Goal: Check status: Check status

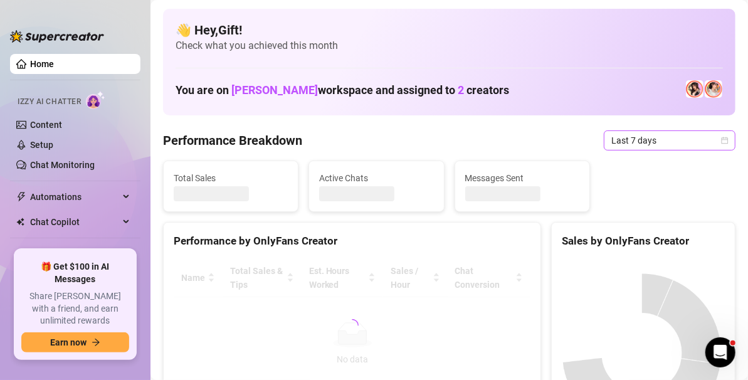
click at [721, 140] on icon "calendar" at bounding box center [725, 141] width 8 height 8
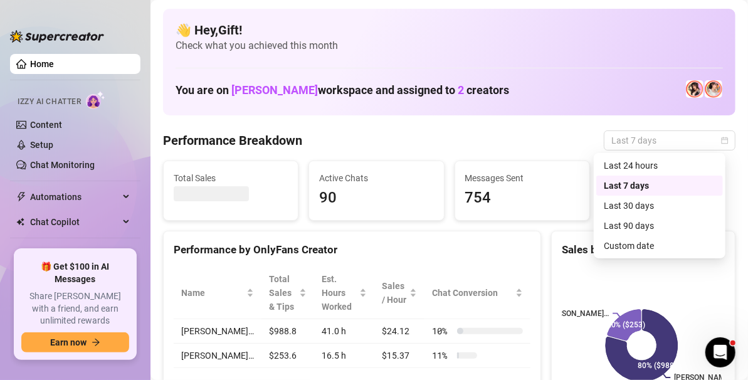
click at [679, 249] on div "Custom date" at bounding box center [660, 246] width 112 height 14
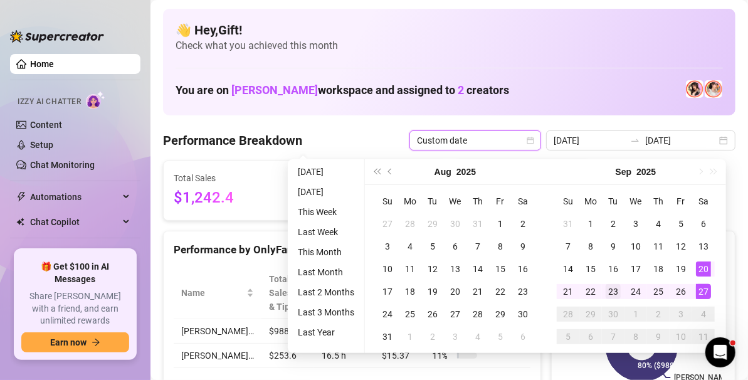
click at [602, 287] on td "23" at bounding box center [613, 291] width 23 height 23
type input "2025-09-23"
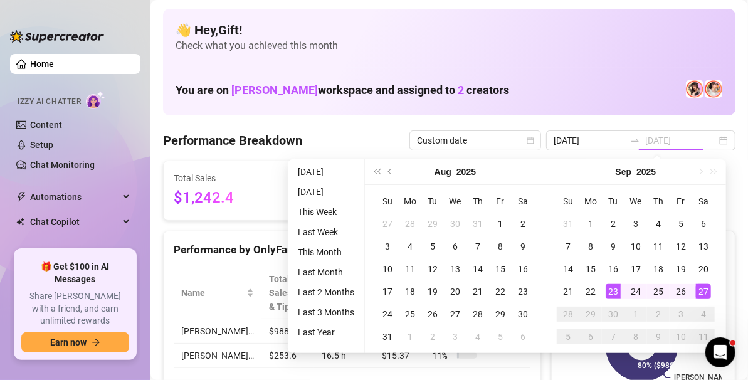
click at [711, 288] on td "27" at bounding box center [703, 291] width 23 height 23
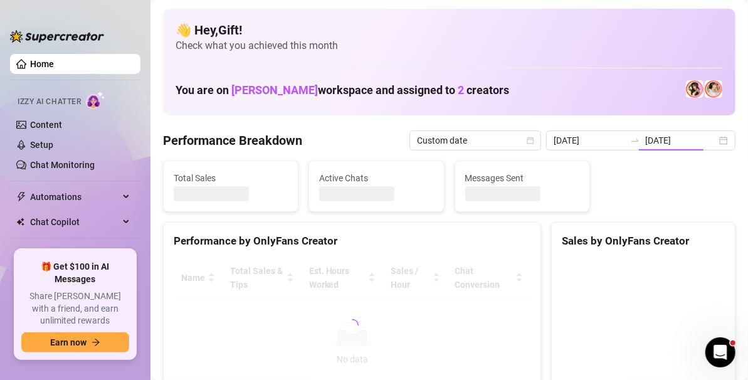
type input "2025-09-23"
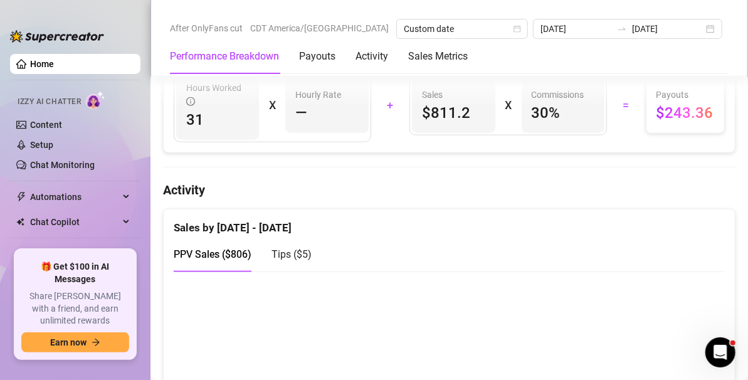
scroll to position [528, 0]
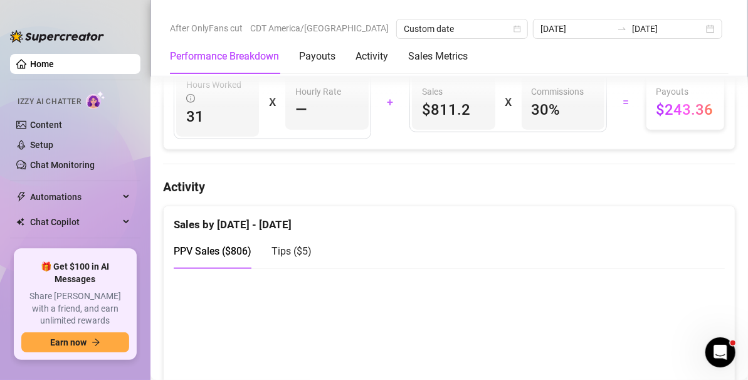
click at [642, 62] on div "Performance Breakdown Payouts Activity Sales Metrics" at bounding box center [449, 56] width 559 height 35
click at [459, 249] on div "PPV Sales ( $806 ) Tips ( $5 )" at bounding box center [449, 251] width 551 height 36
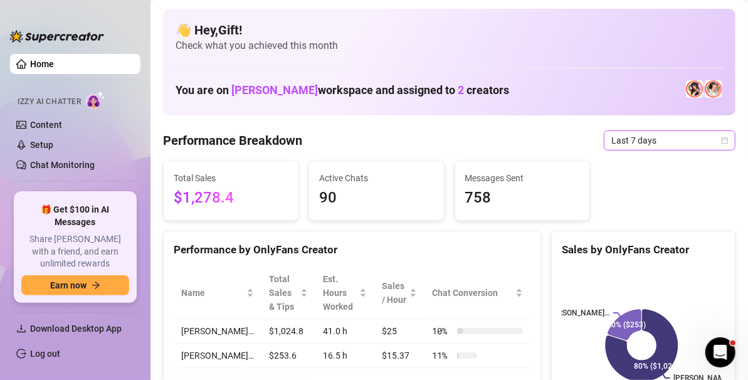
click at [721, 140] on icon "calendar" at bounding box center [725, 141] width 8 height 8
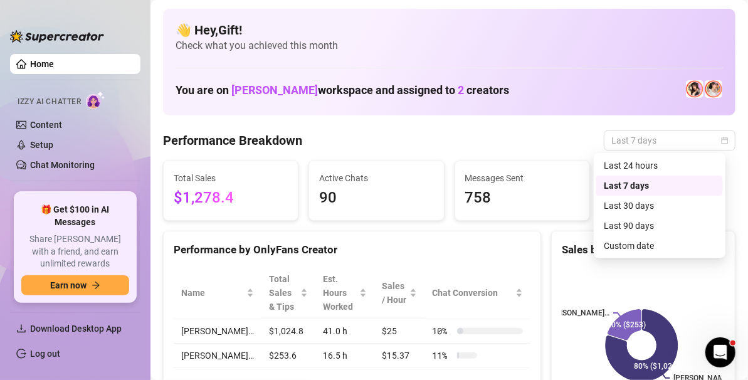
click at [671, 246] on div "Custom date" at bounding box center [660, 246] width 112 height 14
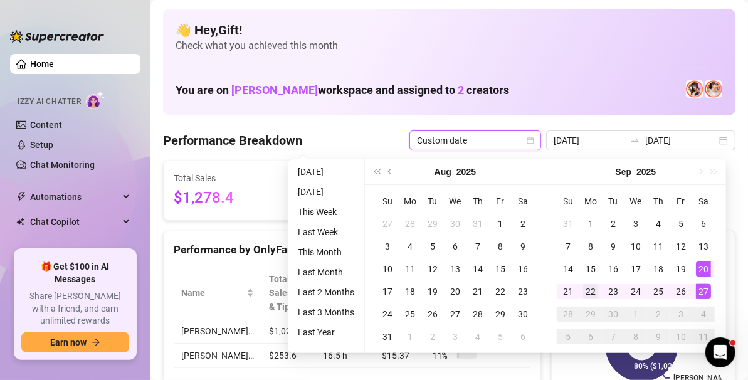
click at [599, 294] on td "22" at bounding box center [590, 291] width 23 height 23
type input "2025-09-22"
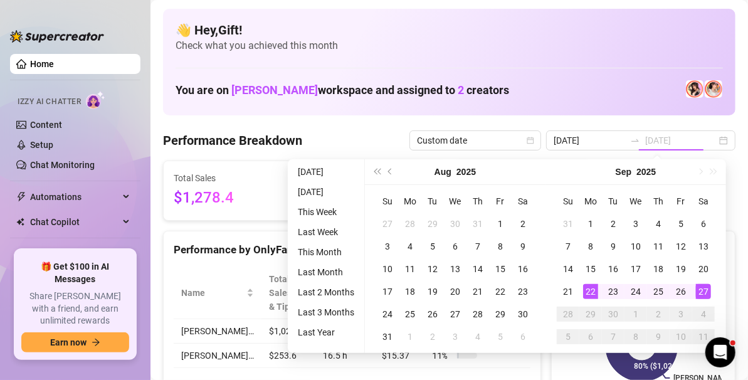
click at [707, 291] on div "27" at bounding box center [703, 291] width 15 height 15
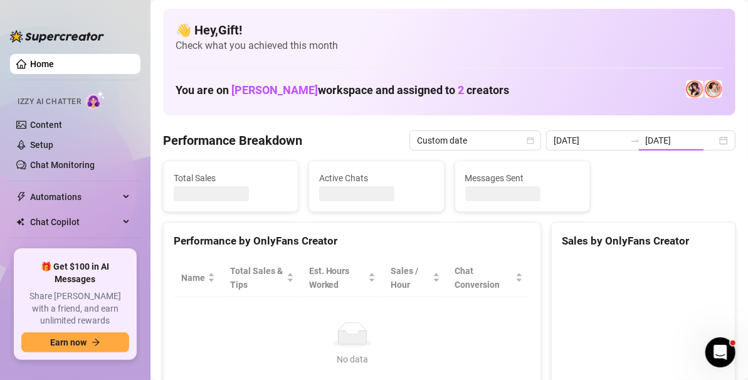
type input "2025-09-22"
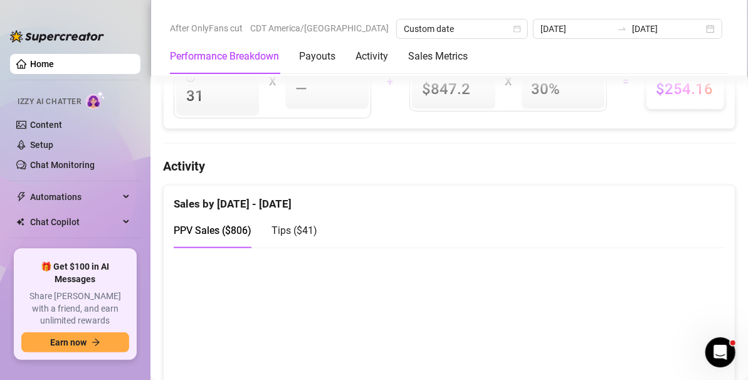
scroll to position [551, 0]
